Goal: Check status: Check status

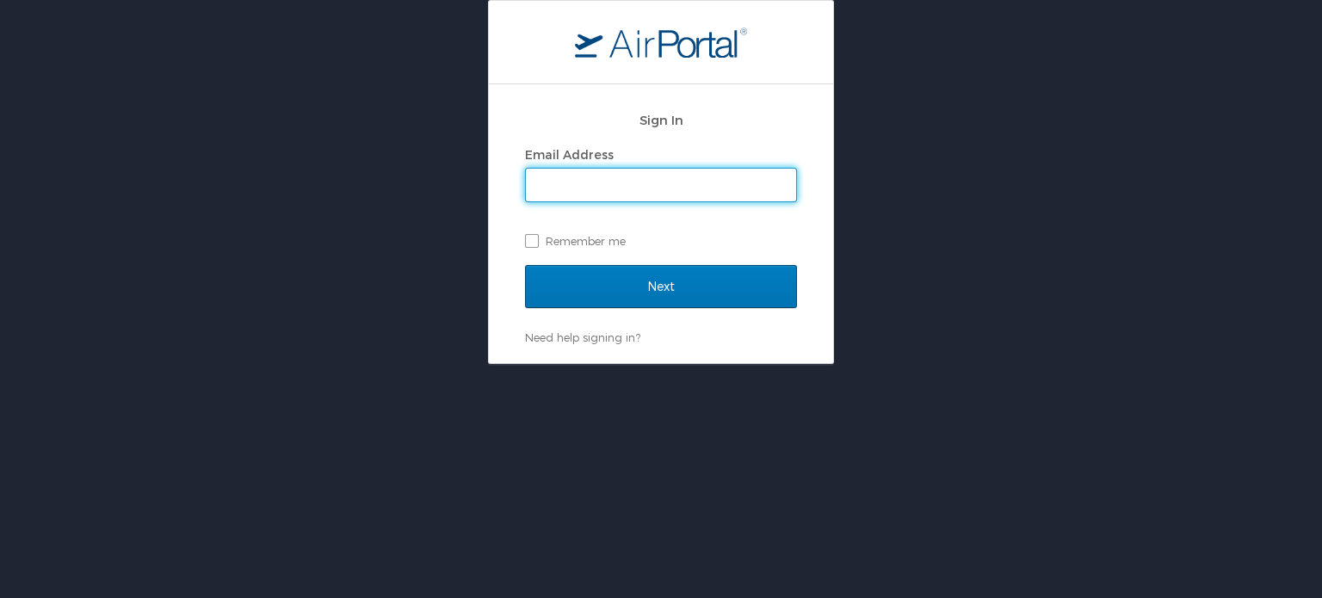
type input "[EMAIL_ADDRESS][DOMAIN_NAME]"
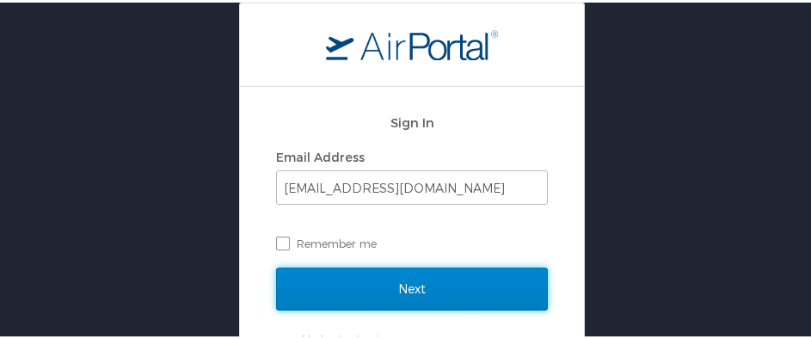
click at [433, 286] on input "Next" at bounding box center [412, 286] width 272 height 43
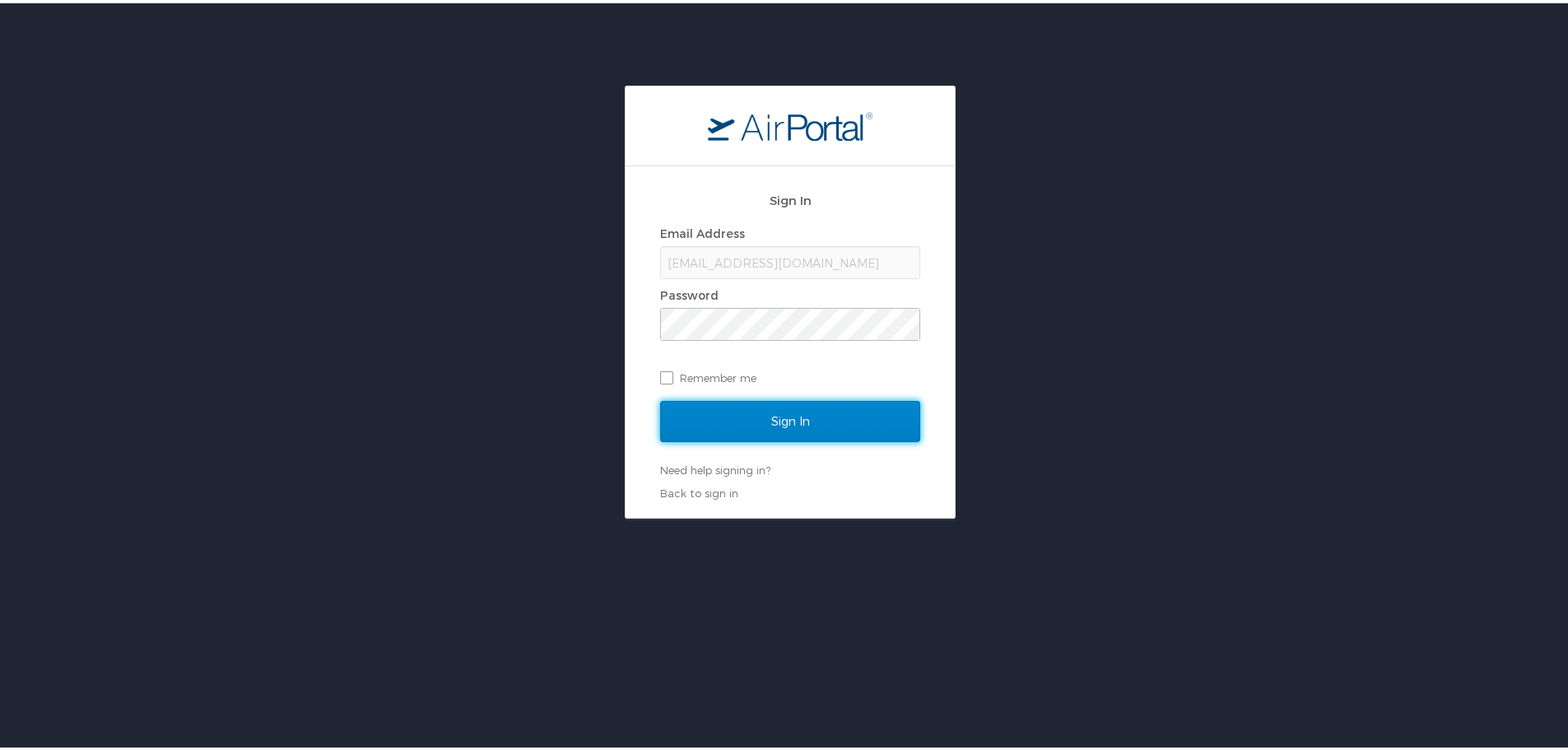
click at [781, 410] on input "Sign In" at bounding box center [790, 418] width 260 height 41
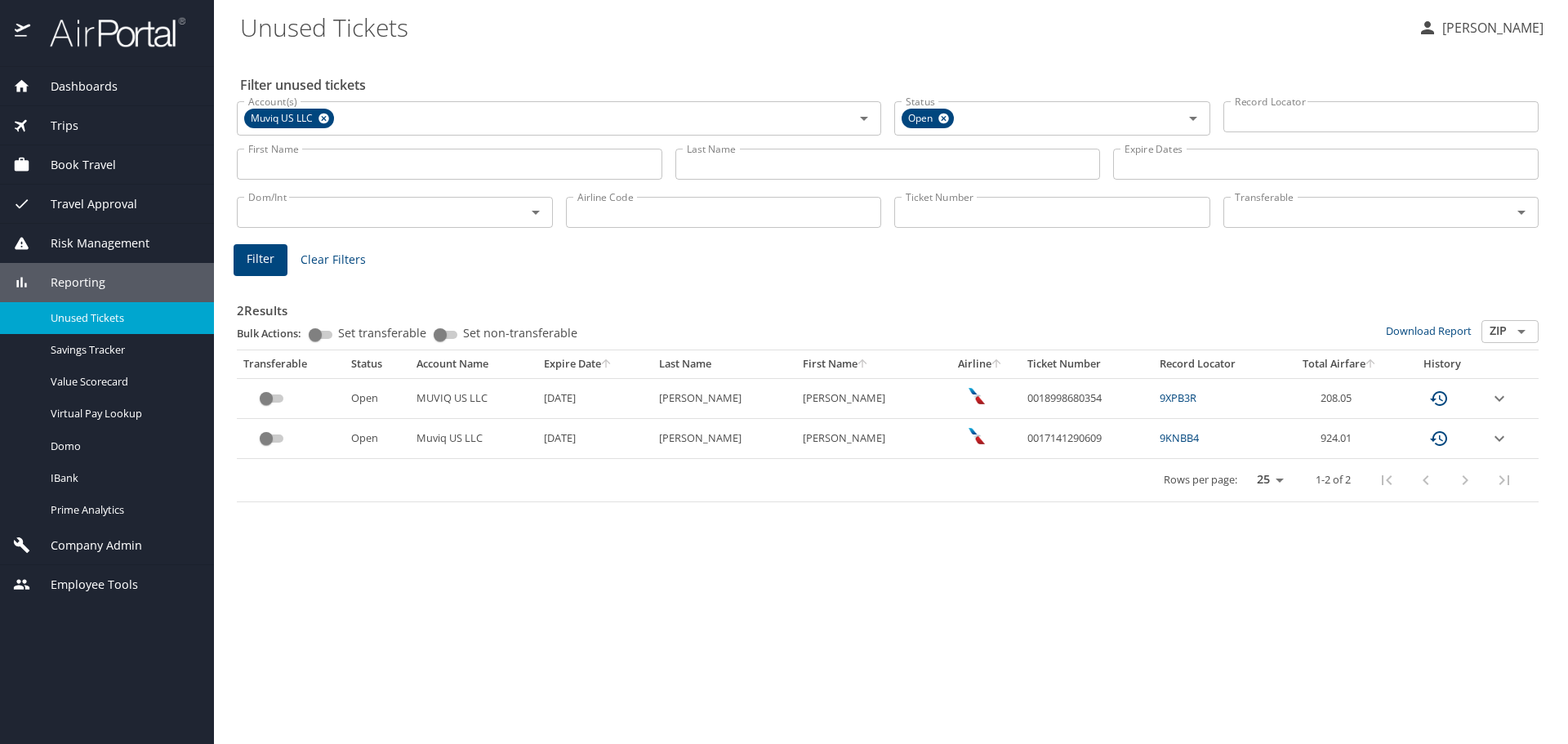
click at [718, 165] on input "Last Name" at bounding box center [888, 164] width 425 height 31
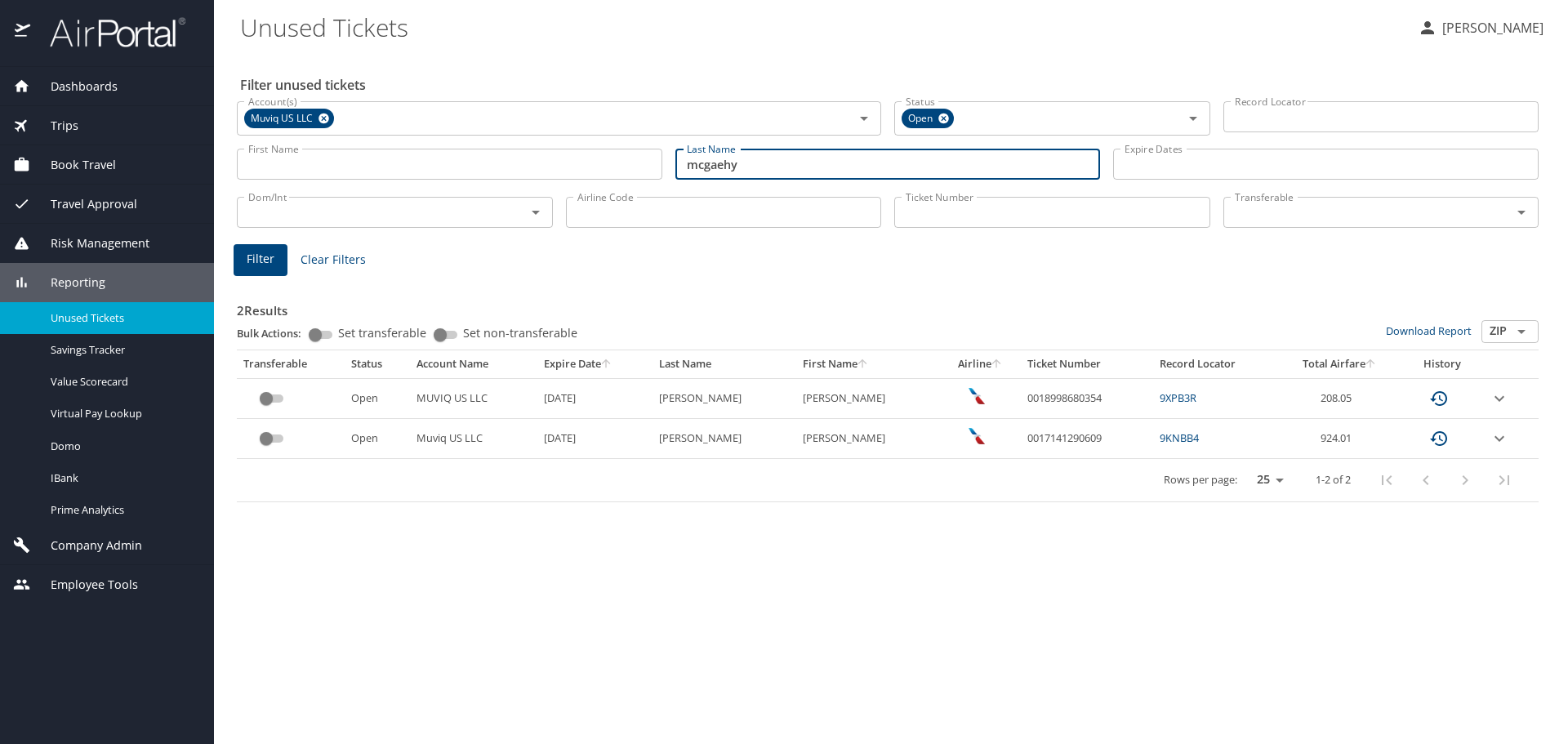
click at [775, 176] on input "mcgaehy" at bounding box center [888, 164] width 425 height 31
type input "[PERSON_NAME]"
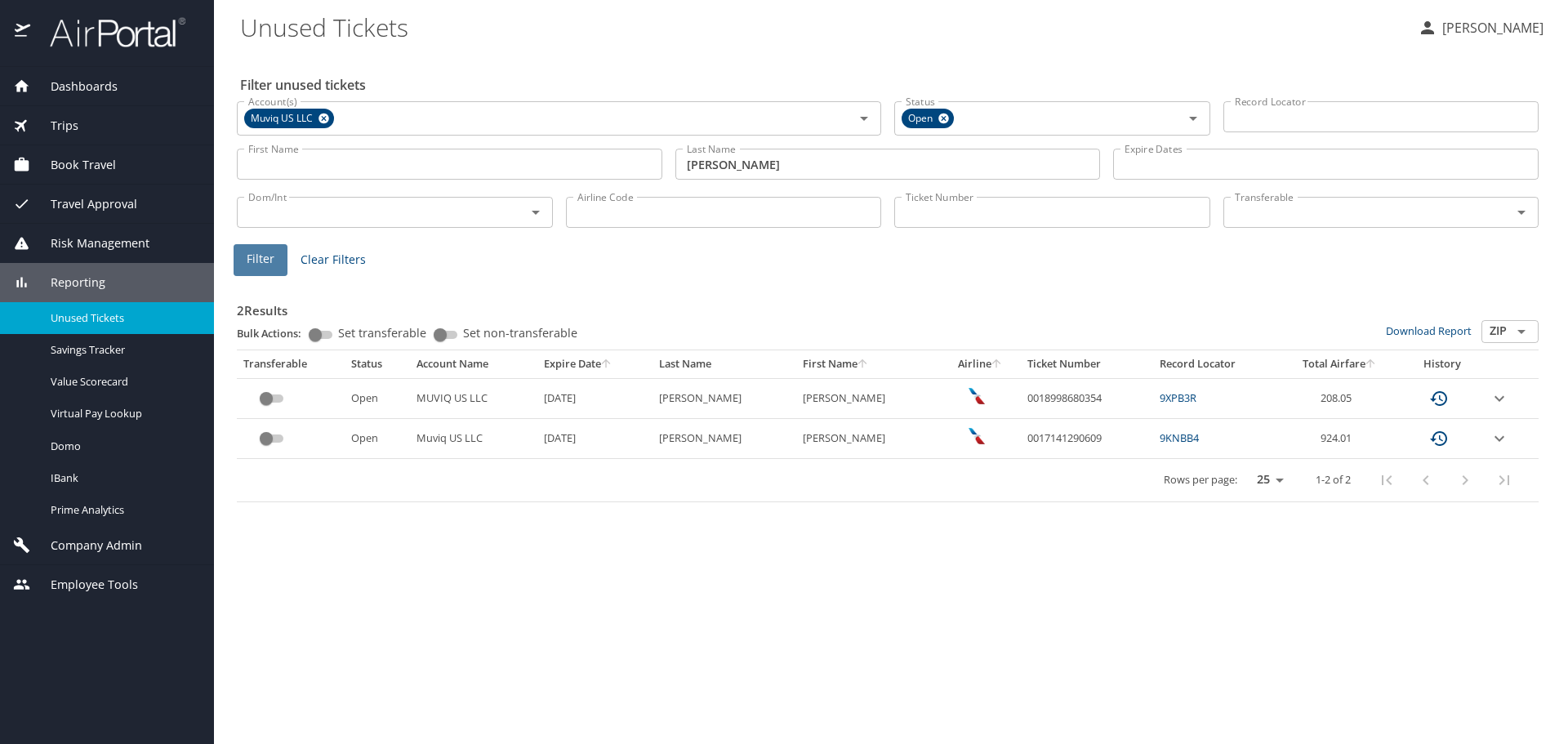
click at [250, 254] on span "Filter" at bounding box center [260, 259] width 28 height 21
